Goal: Find specific page/section: Find specific page/section

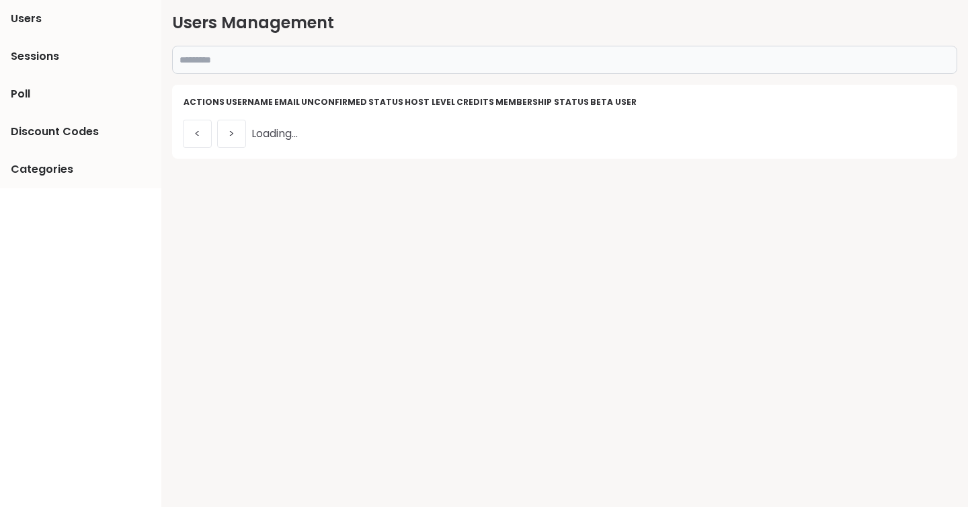
click at [352, 62] on input "text" at bounding box center [564, 60] width 785 height 28
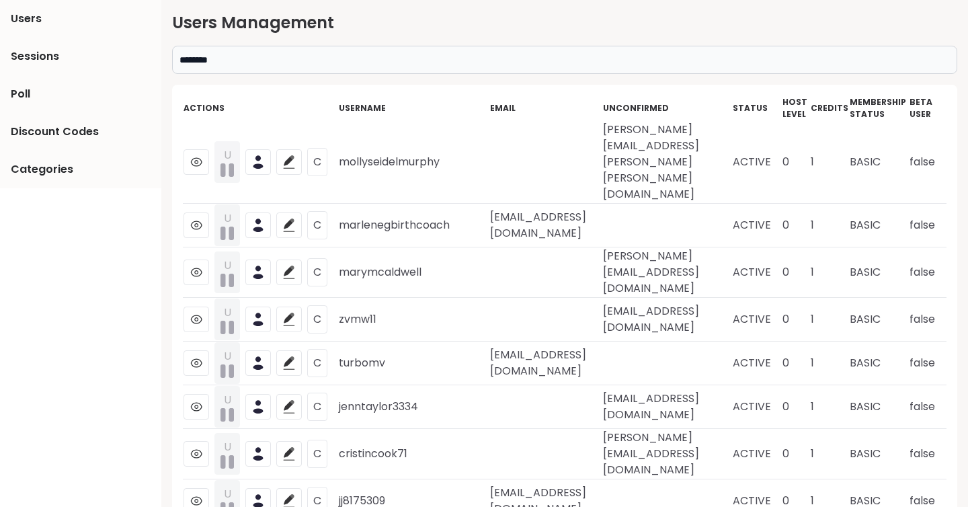
type input "********"
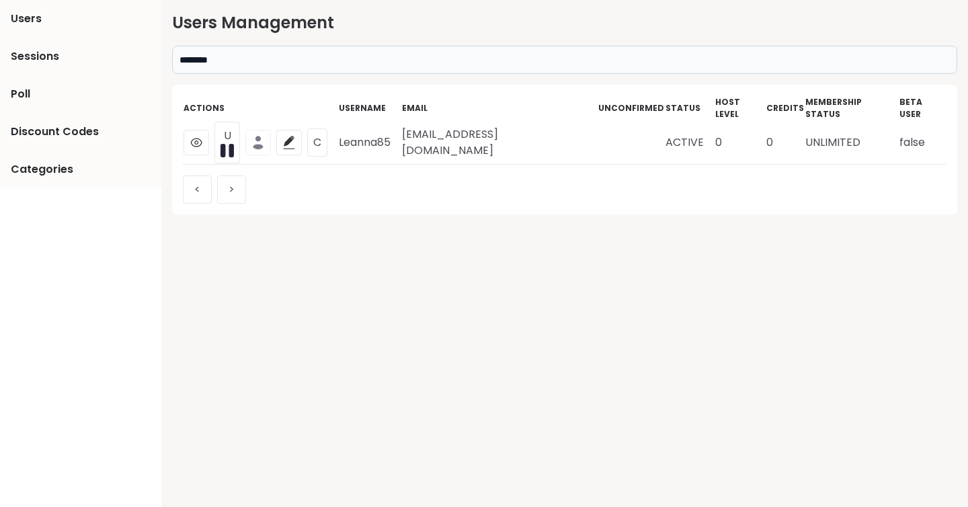
click at [258, 145] on icon at bounding box center [258, 147] width 10 height 5
